Goal: Navigation & Orientation: Find specific page/section

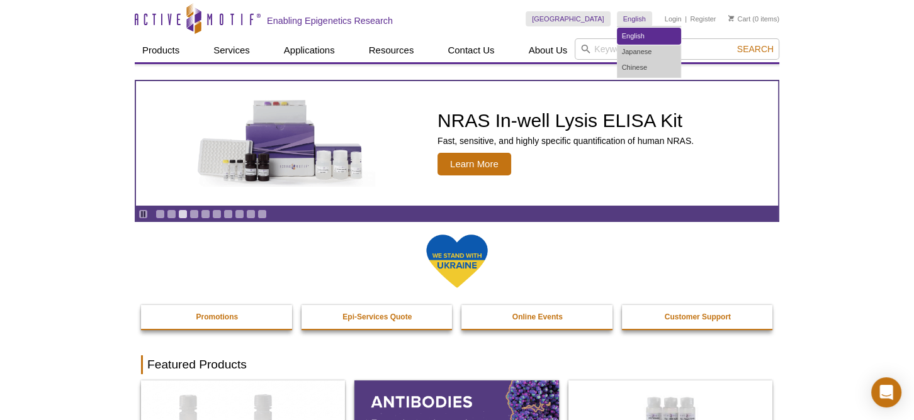
click at [635, 31] on link "English" at bounding box center [648, 36] width 63 height 16
click at [494, 25] on div "Skip to content Active Motif Logo Enabling Epigenetics Research" at bounding box center [330, 18] width 391 height 37
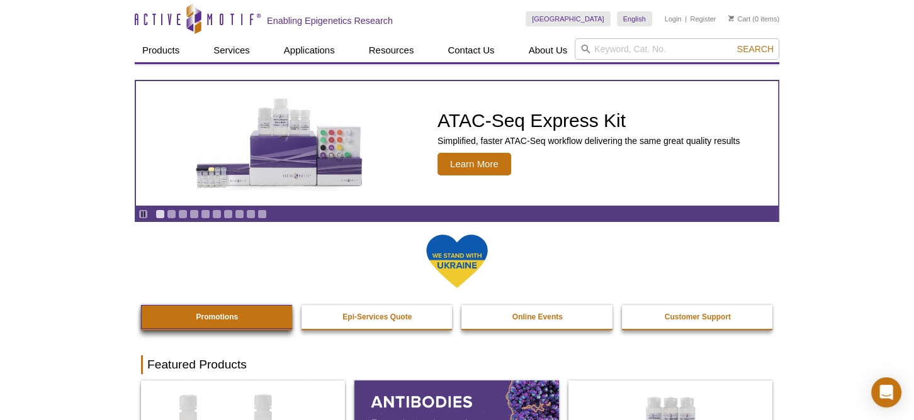
click at [188, 324] on link "Promotions" at bounding box center [217, 317] width 152 height 24
